Goal: Information Seeking & Learning: Learn about a topic

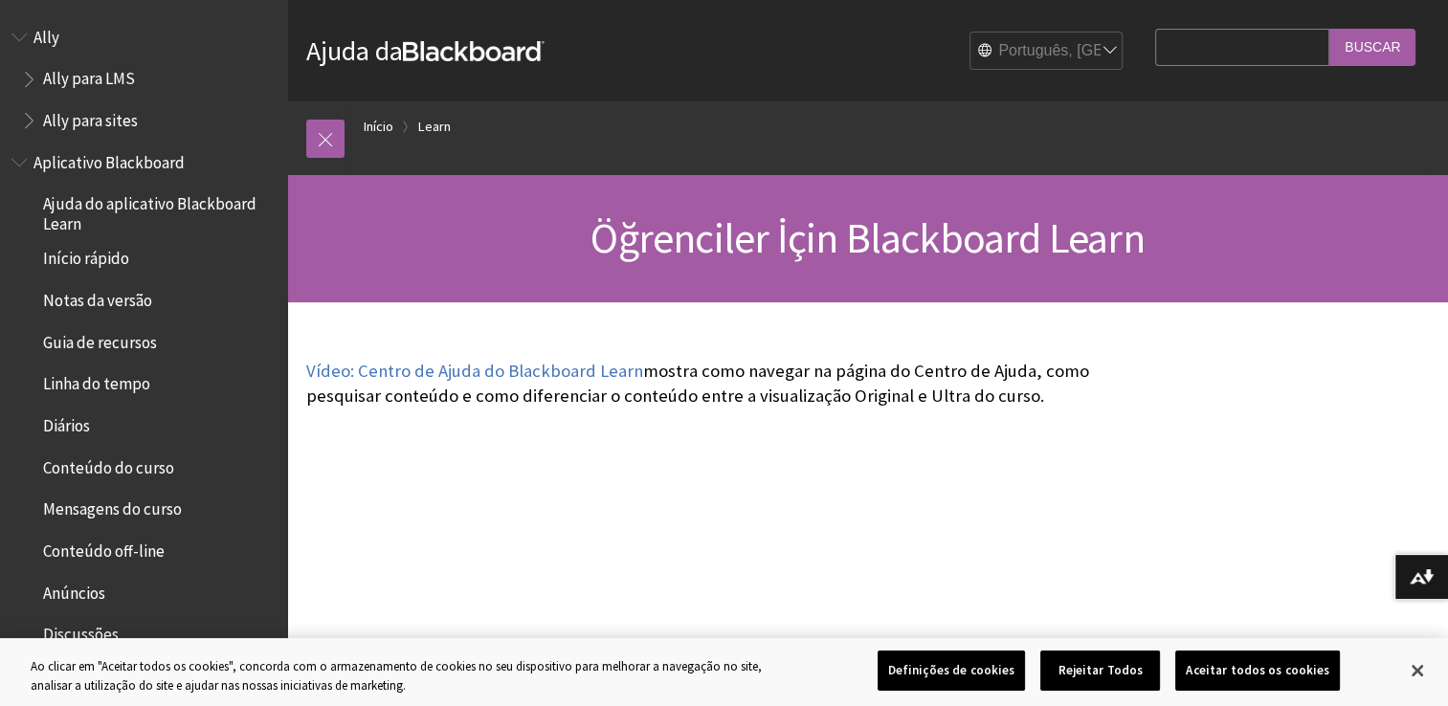
scroll to position [1686, 0]
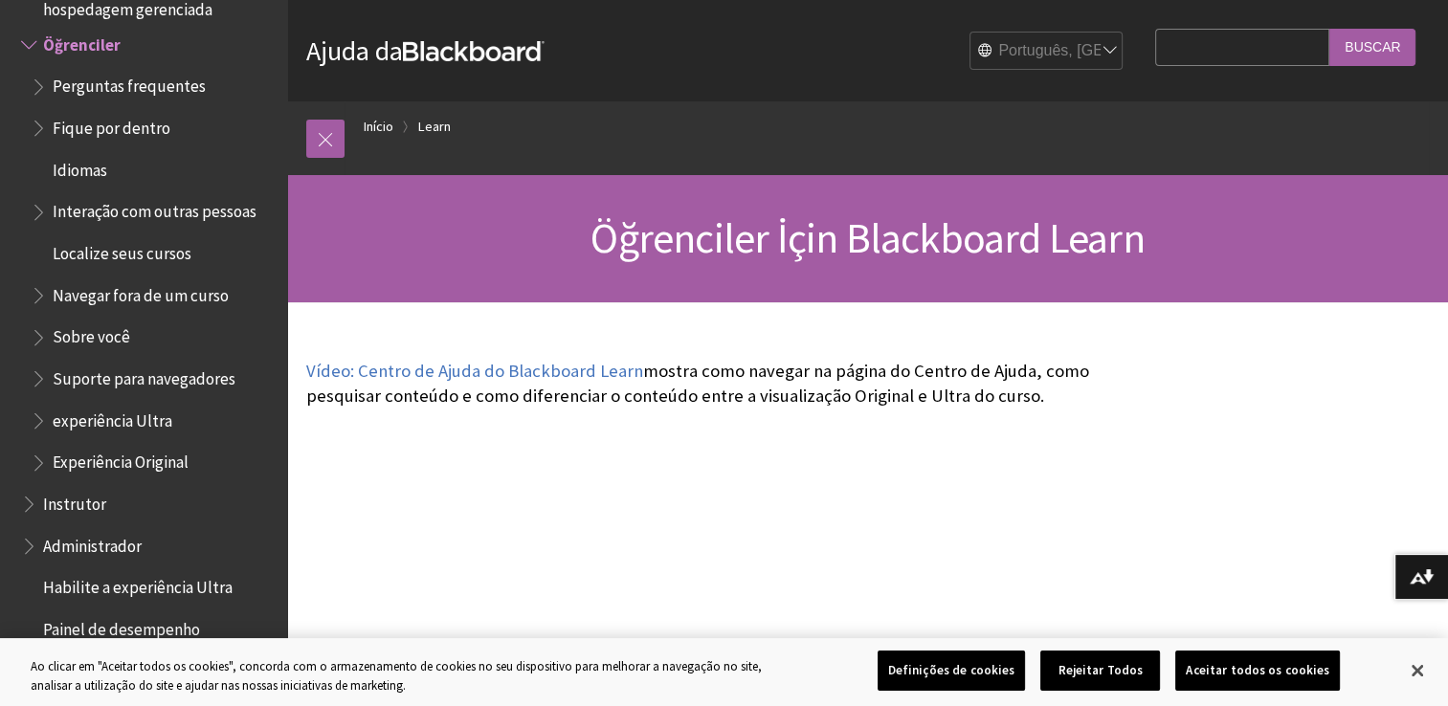
drag, startPoint x: 0, startPoint y: 0, endPoint x: 1407, endPoint y: 401, distance: 1462.6
click at [1105, 664] on button "Rejeitar Todos" at bounding box center [1100, 671] width 120 height 40
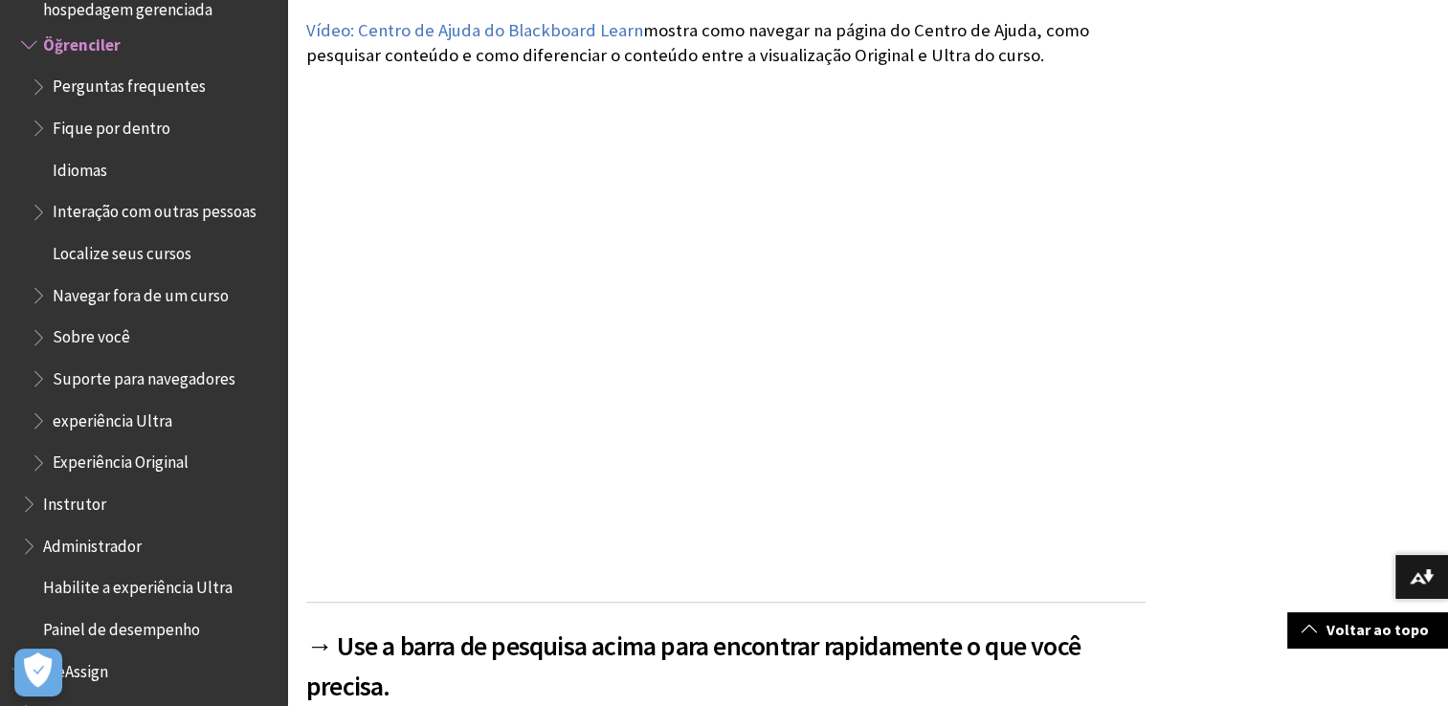
scroll to position [0, 0]
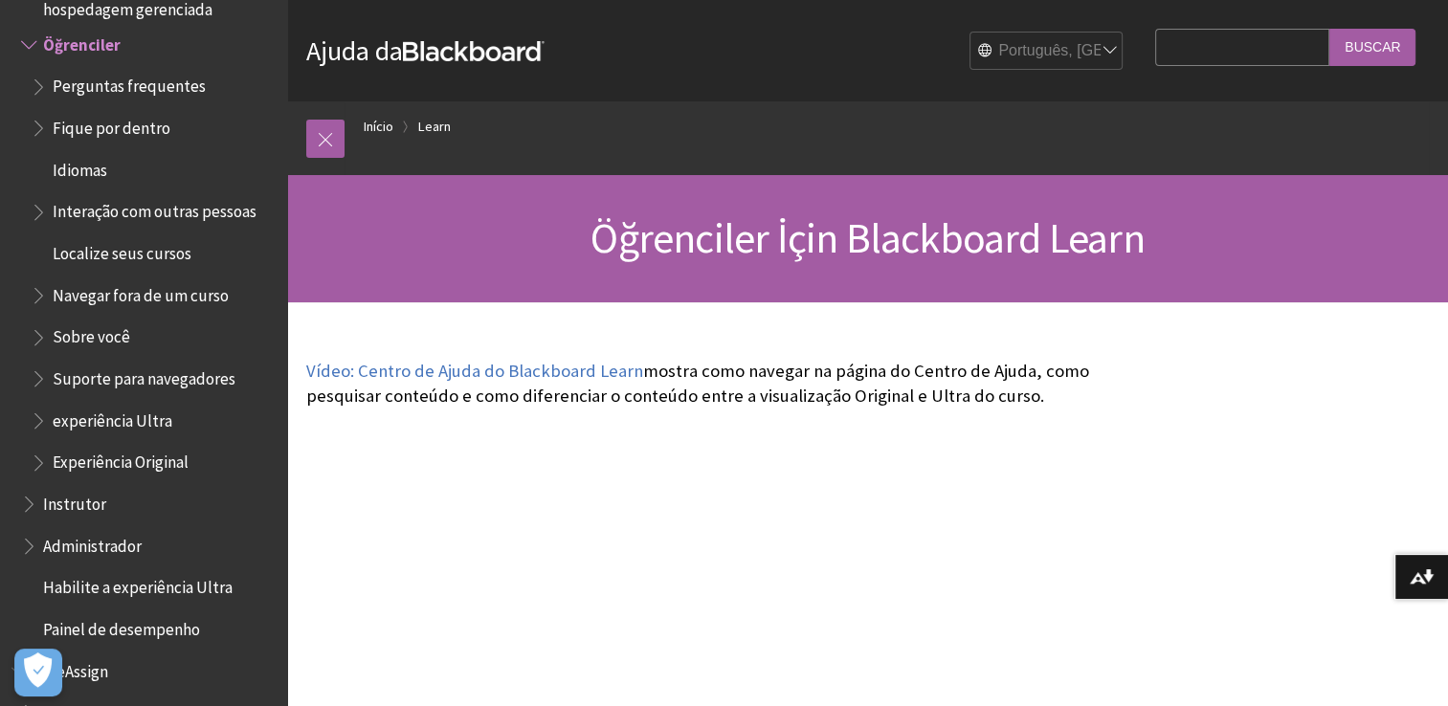
click at [1210, 57] on input "Search Query" at bounding box center [1242, 47] width 174 height 37
type input "falha no inicio de sessão"
click at [1329, 29] on input "Buscar" at bounding box center [1372, 47] width 86 height 37
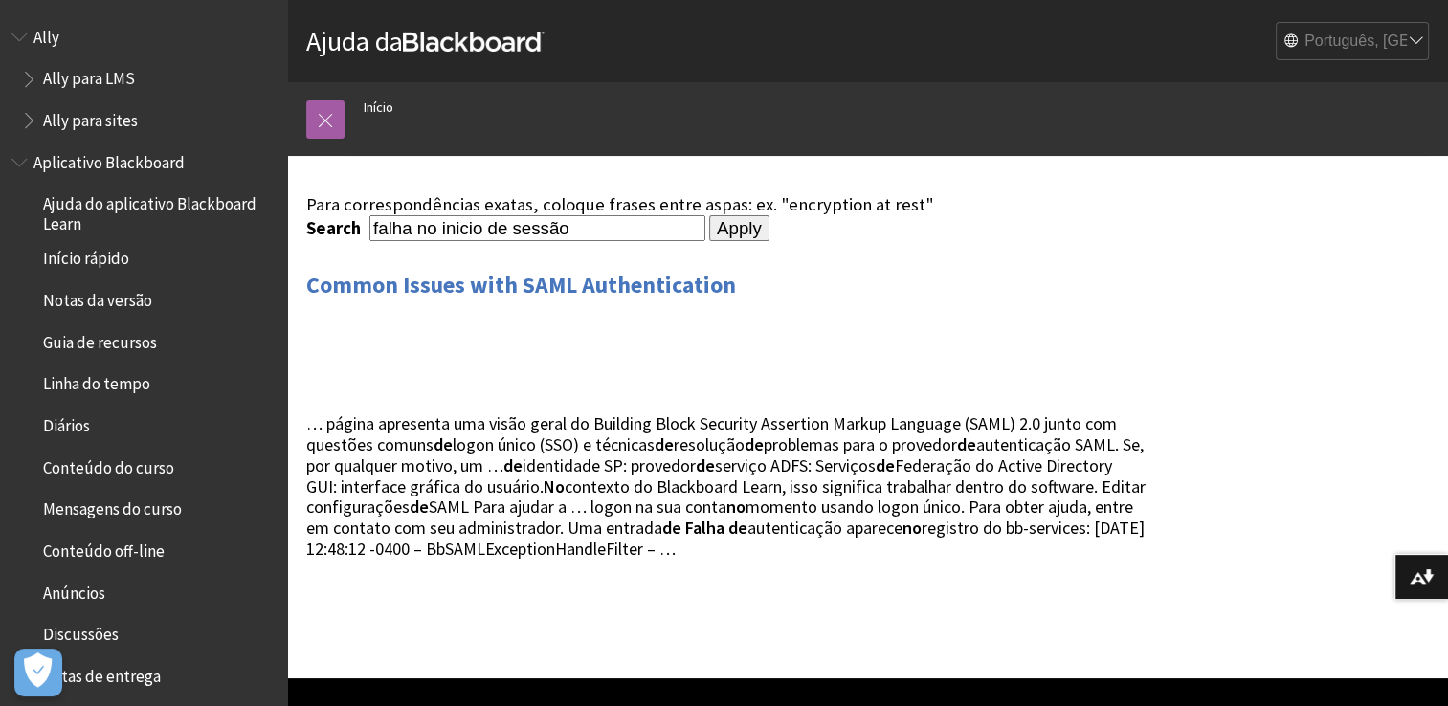
click at [717, 234] on input "Apply" at bounding box center [739, 228] width 60 height 27
